Goal: Information Seeking & Learning: Learn about a topic

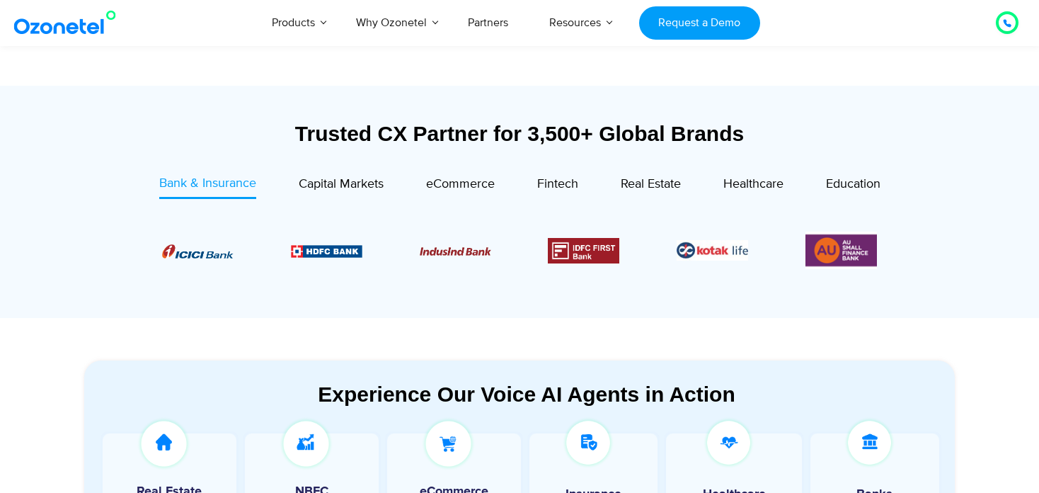
scroll to position [473, 0]
click at [827, 185] on span "Education" at bounding box center [853, 183] width 54 height 16
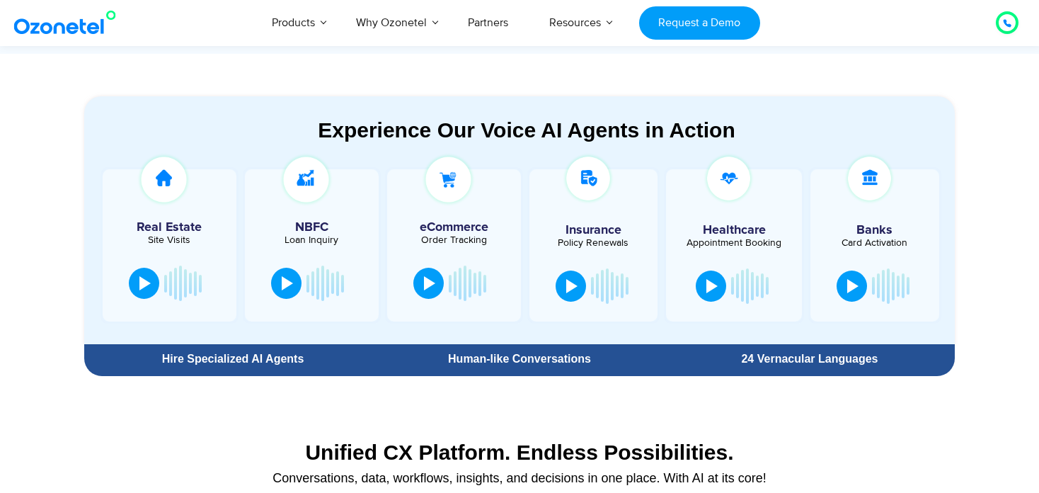
scroll to position [696, 0]
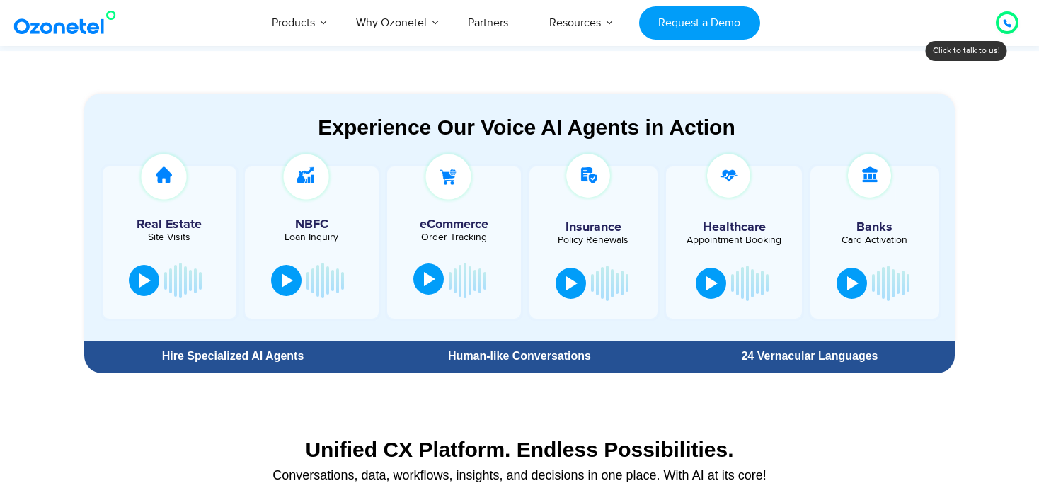
click at [440, 278] on button at bounding box center [428, 278] width 30 height 31
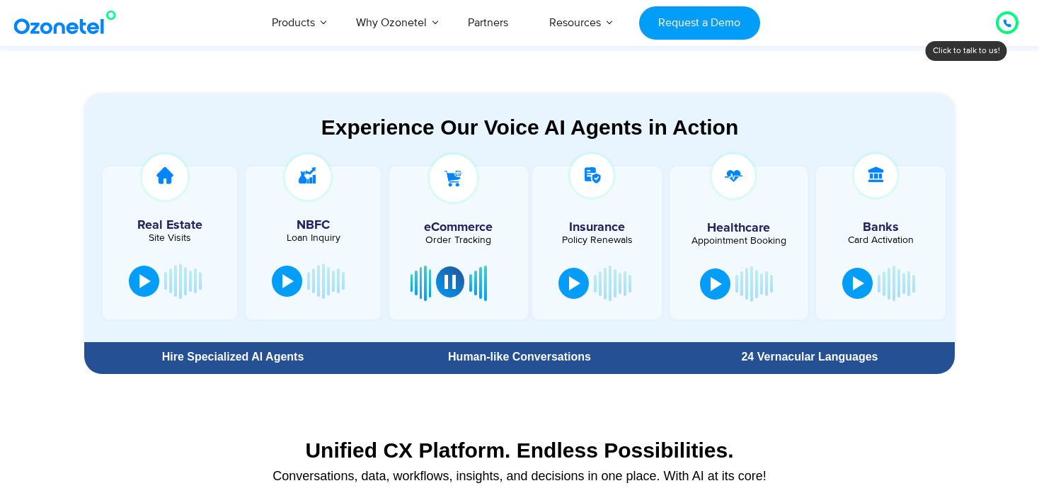
click at [440, 278] on button at bounding box center [450, 281] width 28 height 31
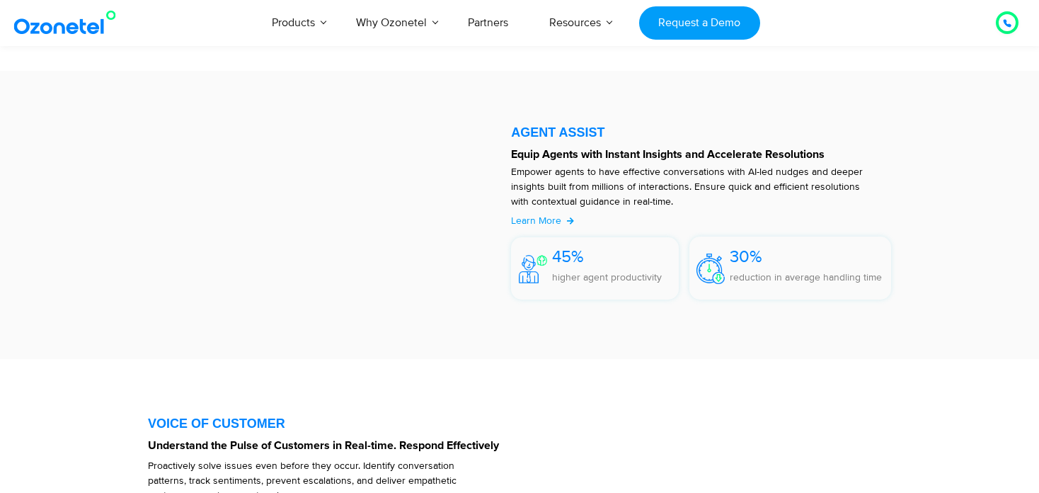
scroll to position [1792, 0]
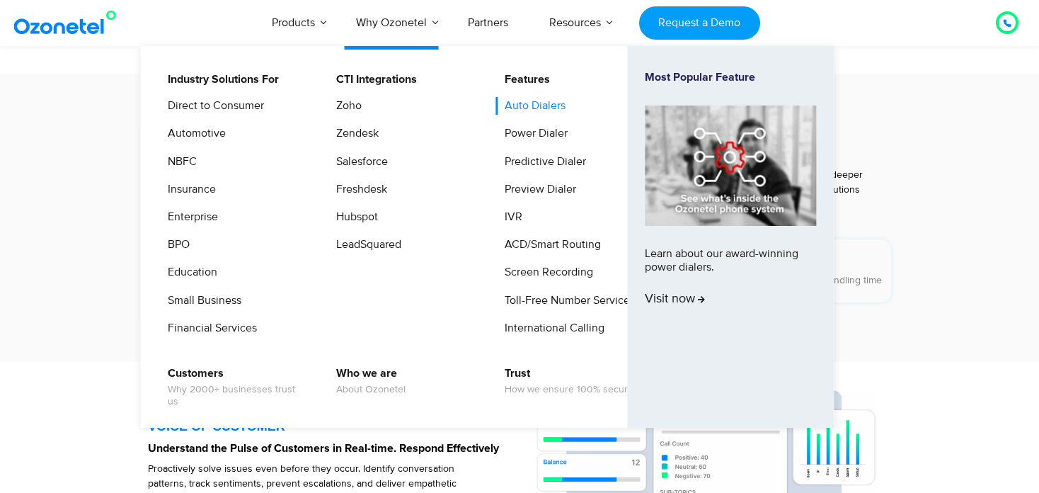
click at [523, 113] on link "Auto Dialers" at bounding box center [531, 106] width 72 height 18
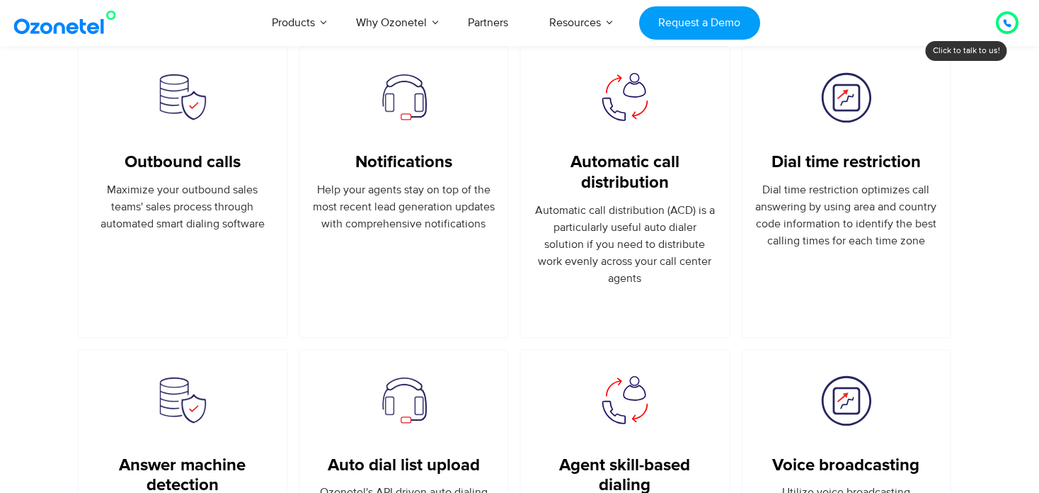
scroll to position [900, 0]
click at [245, 159] on h5 "Outbound calls" at bounding box center [182, 161] width 183 height 21
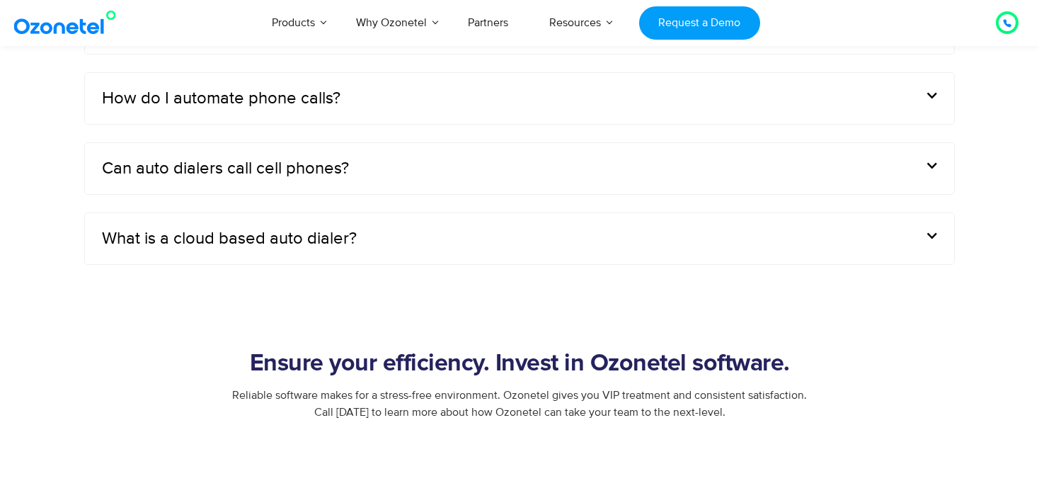
scroll to position [4752, 0]
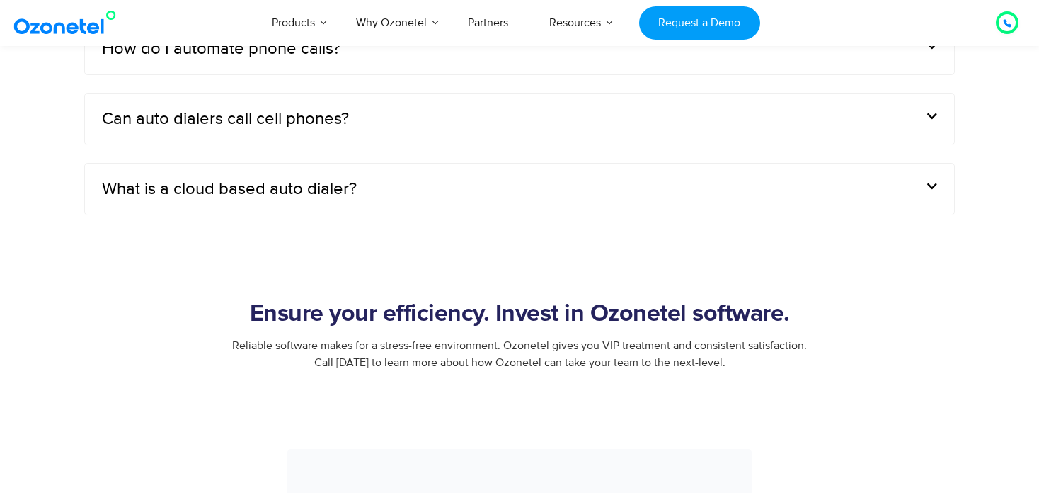
click at [729, 326] on div "Ensure your efficiency. Invest in Ozonetel software." at bounding box center [519, 318] width 885 height 37
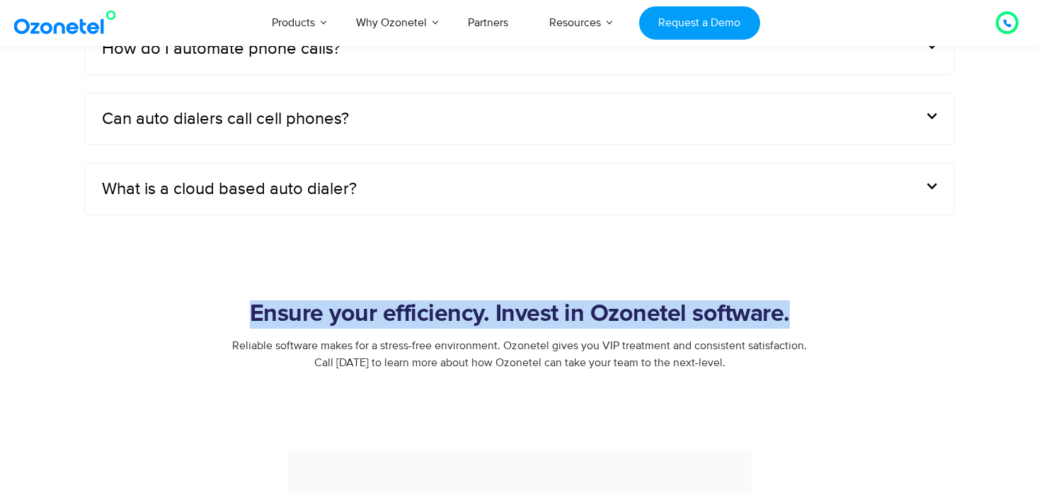
click at [729, 326] on div "Ensure your efficiency. Invest in Ozonetel software." at bounding box center [519, 318] width 885 height 37
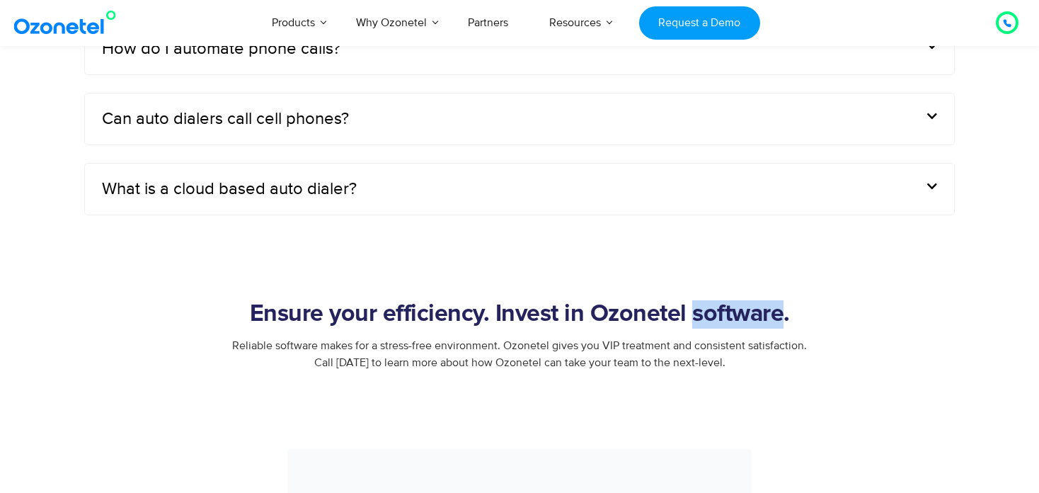
click at [729, 326] on div "Ensure your efficiency. Invest in Ozonetel software." at bounding box center [519, 318] width 885 height 37
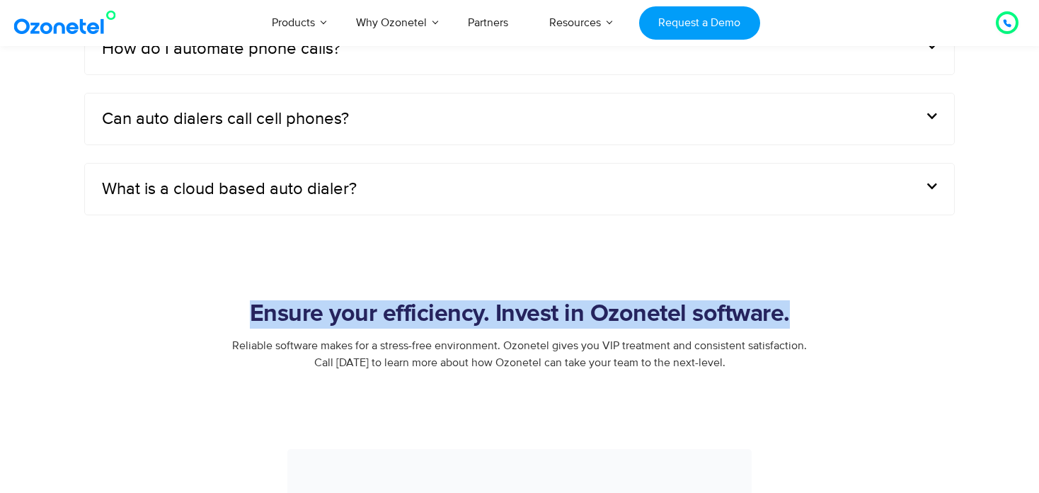
click at [729, 326] on div "Ensure your efficiency. Invest in Ozonetel software." at bounding box center [519, 318] width 885 height 37
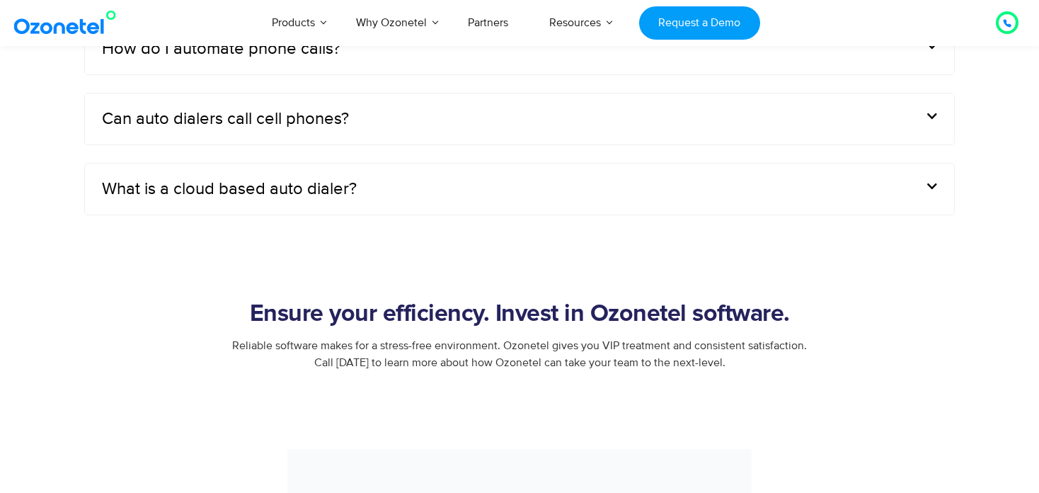
click at [701, 348] on div "Reliable software makes for a stress-free environment. Ozonetel gives you VIP t…" at bounding box center [519, 354] width 885 height 34
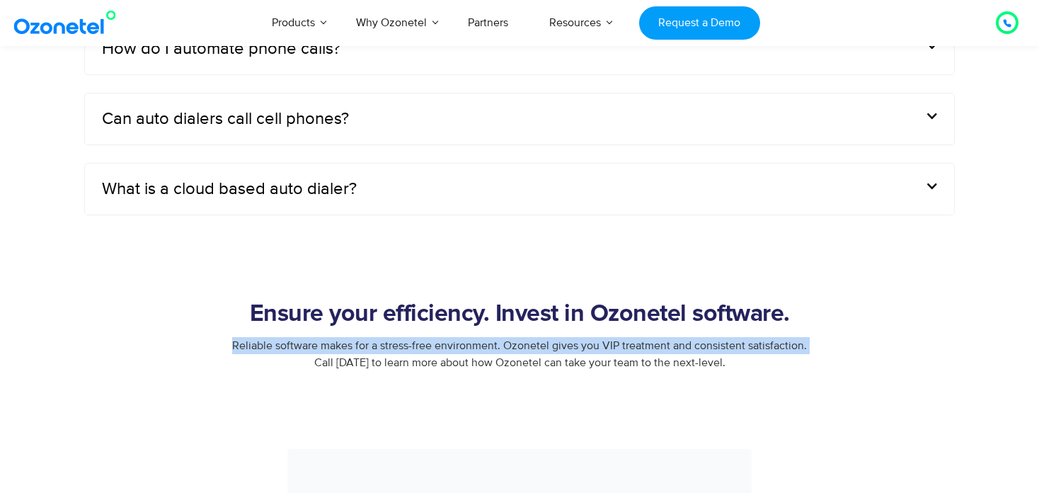
click at [701, 348] on div "Reliable software makes for a stress-free environment. Ozonetel gives you VIP t…" at bounding box center [519, 354] width 885 height 34
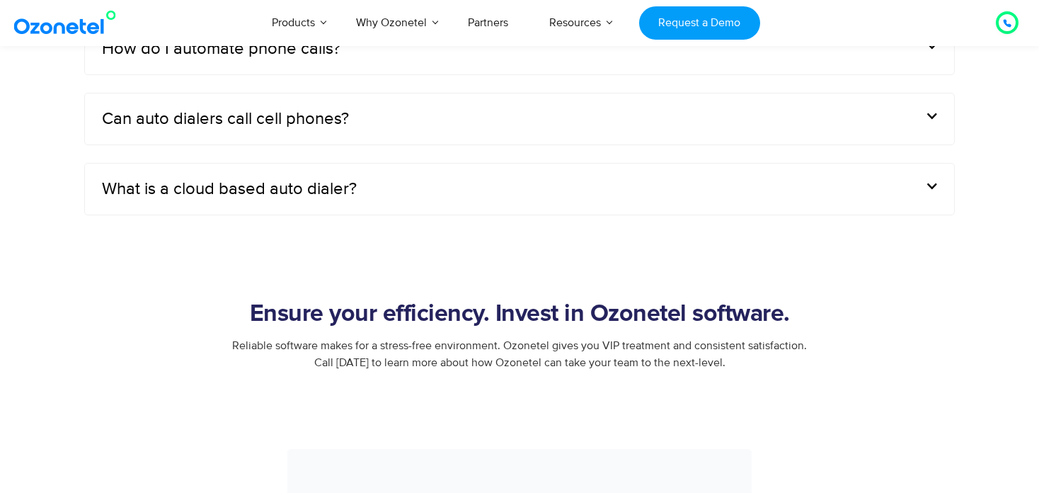
click at [704, 357] on span "Reliable software makes for a stress-free environment. Ozonetel gives you VIP t…" at bounding box center [519, 353] width 575 height 31
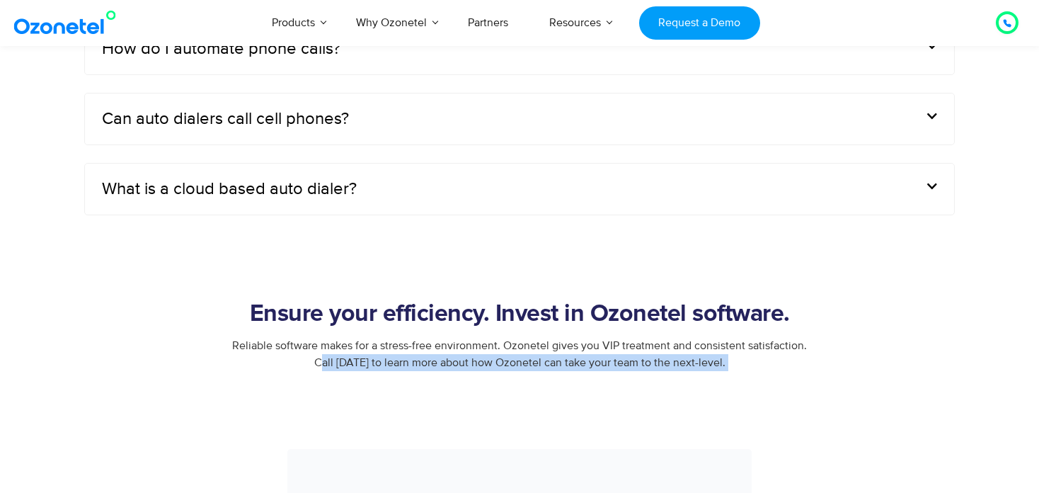
click at [704, 357] on span "Reliable software makes for a stress-free environment. Ozonetel gives you VIP t…" at bounding box center [519, 353] width 575 height 31
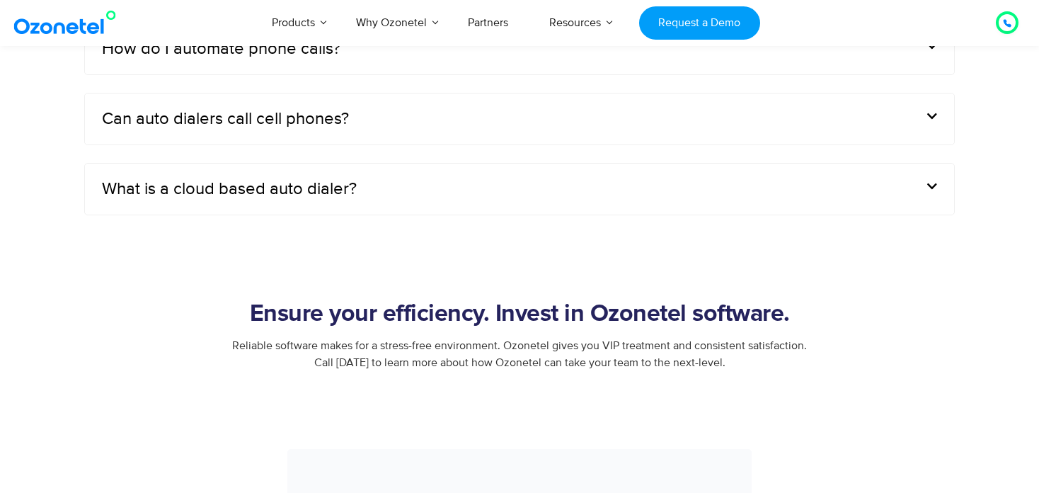
click at [716, 317] on h2 "Ensure your efficiency. Invest in Ozonetel software." at bounding box center [519, 314] width 885 height 28
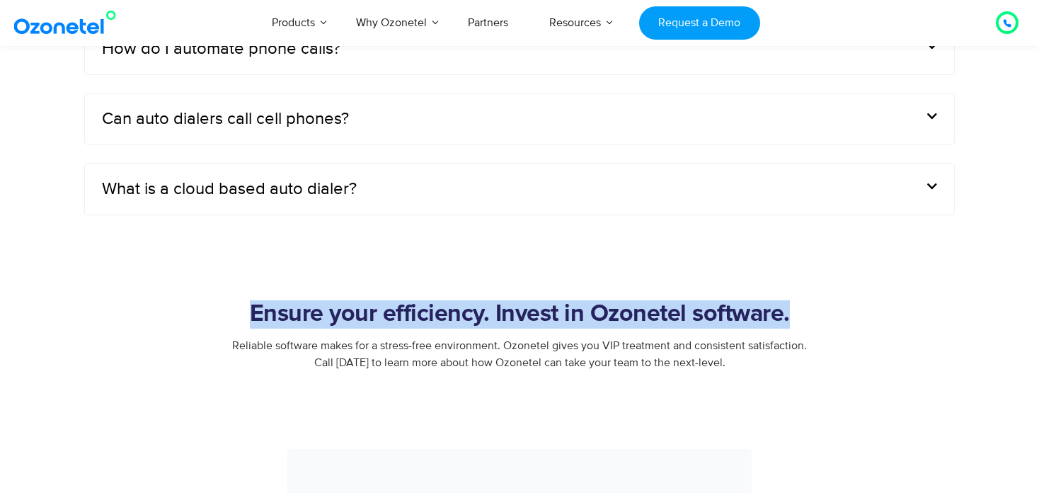
click at [716, 317] on h2 "Ensure your efficiency. Invest in Ozonetel software." at bounding box center [519, 314] width 885 height 28
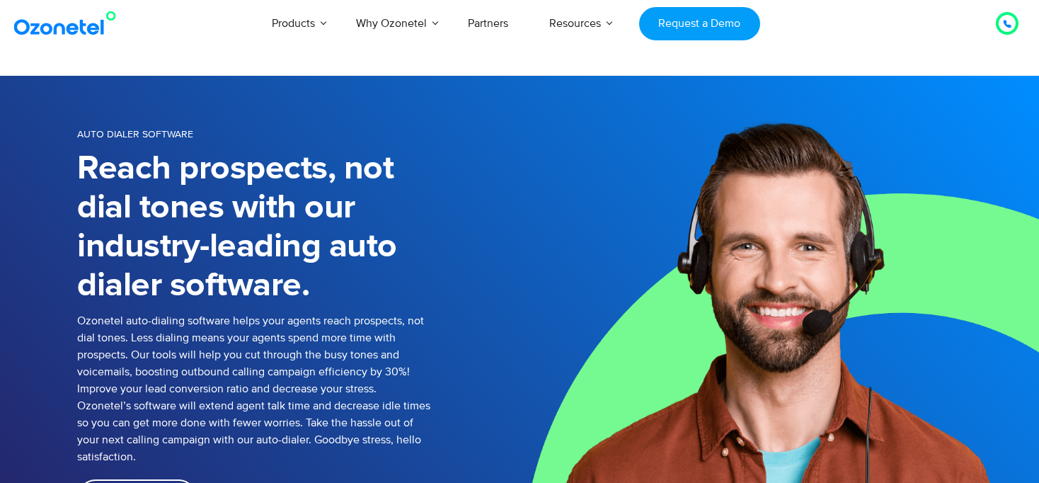
scroll to position [0, 21]
